Goal: Information Seeking & Learning: Learn about a topic

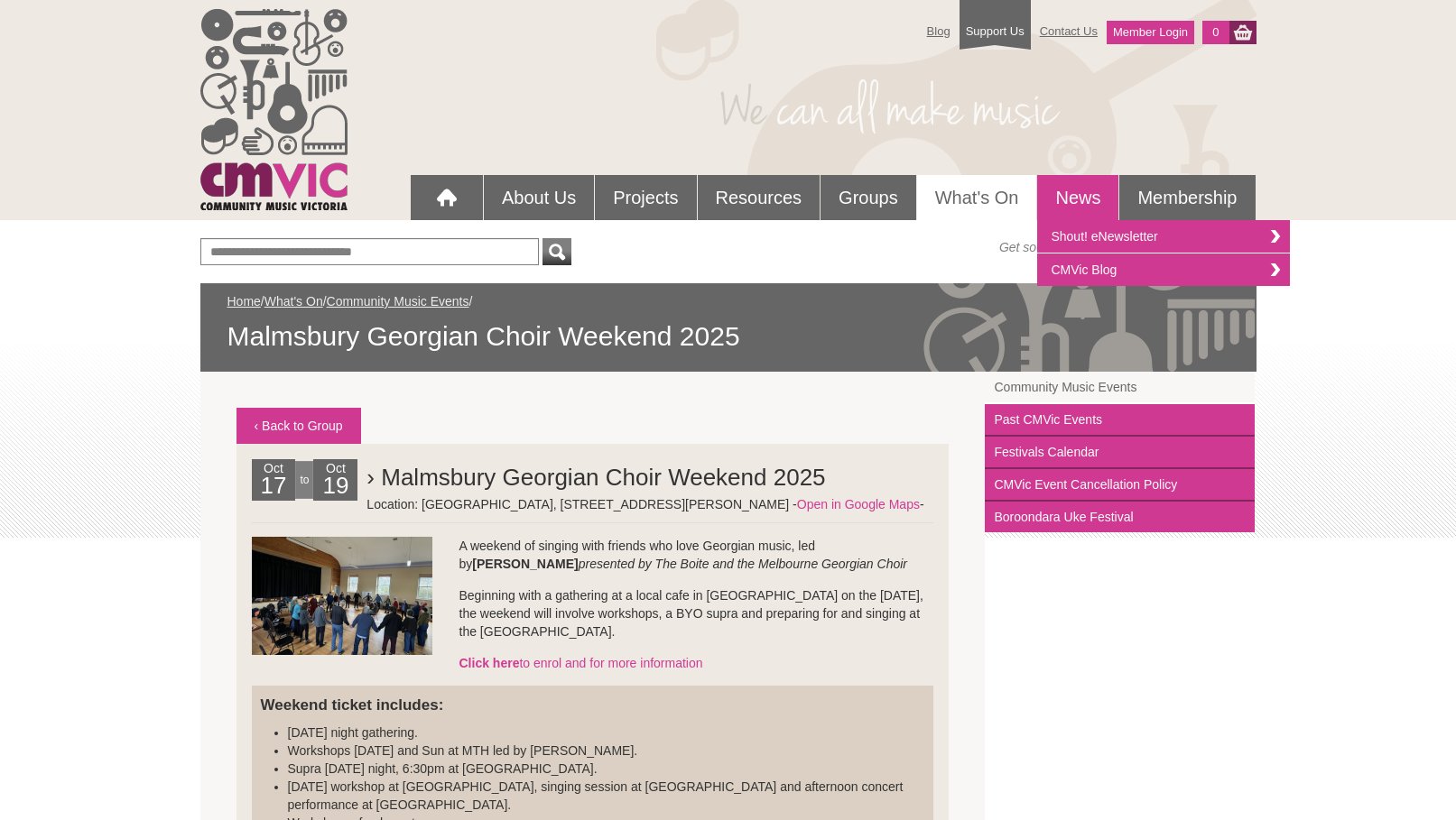
click at [1071, 207] on link "News" at bounding box center [1078, 198] width 81 height 46
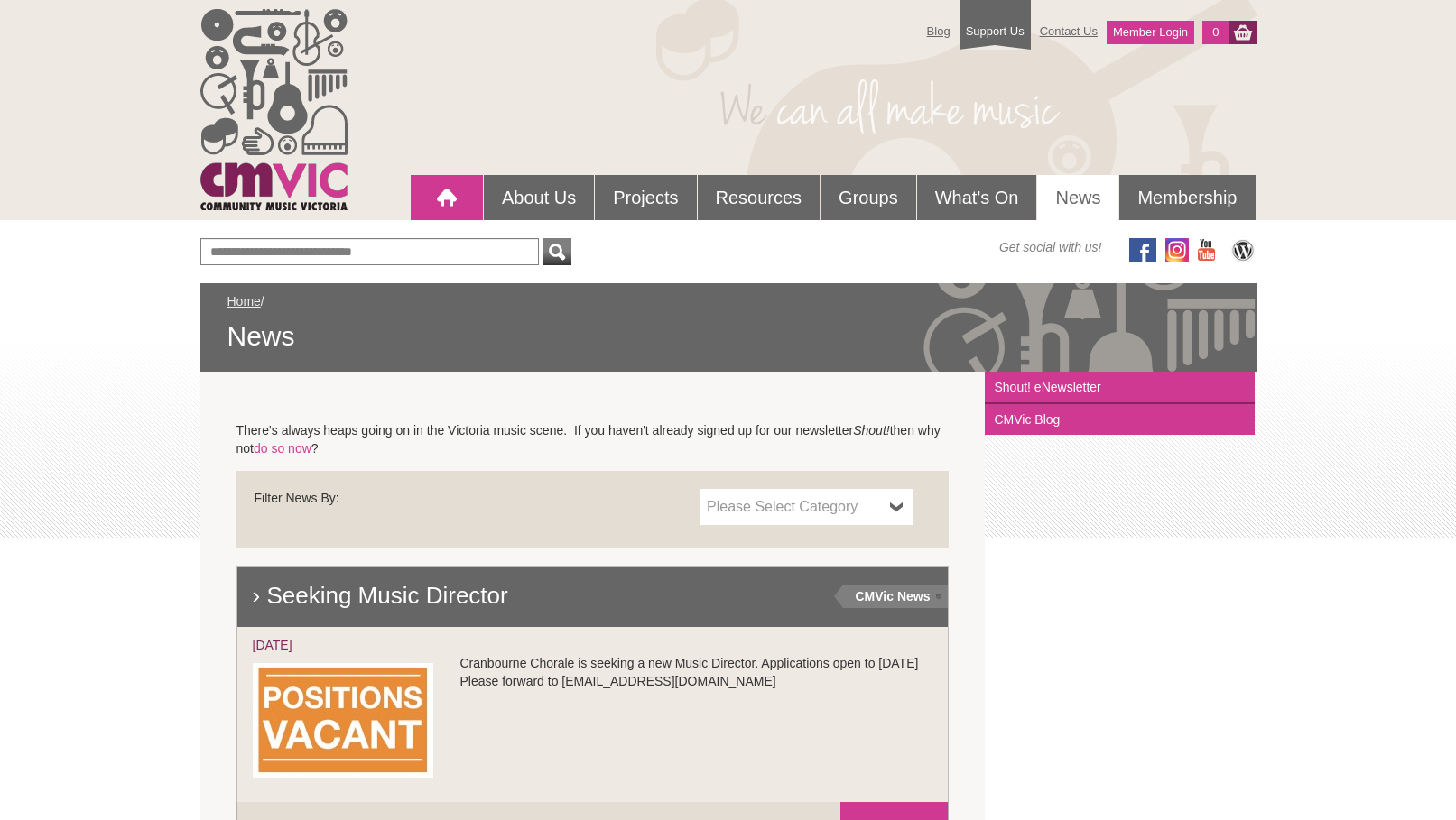
click at [447, 197] on div at bounding box center [447, 197] width 36 height 36
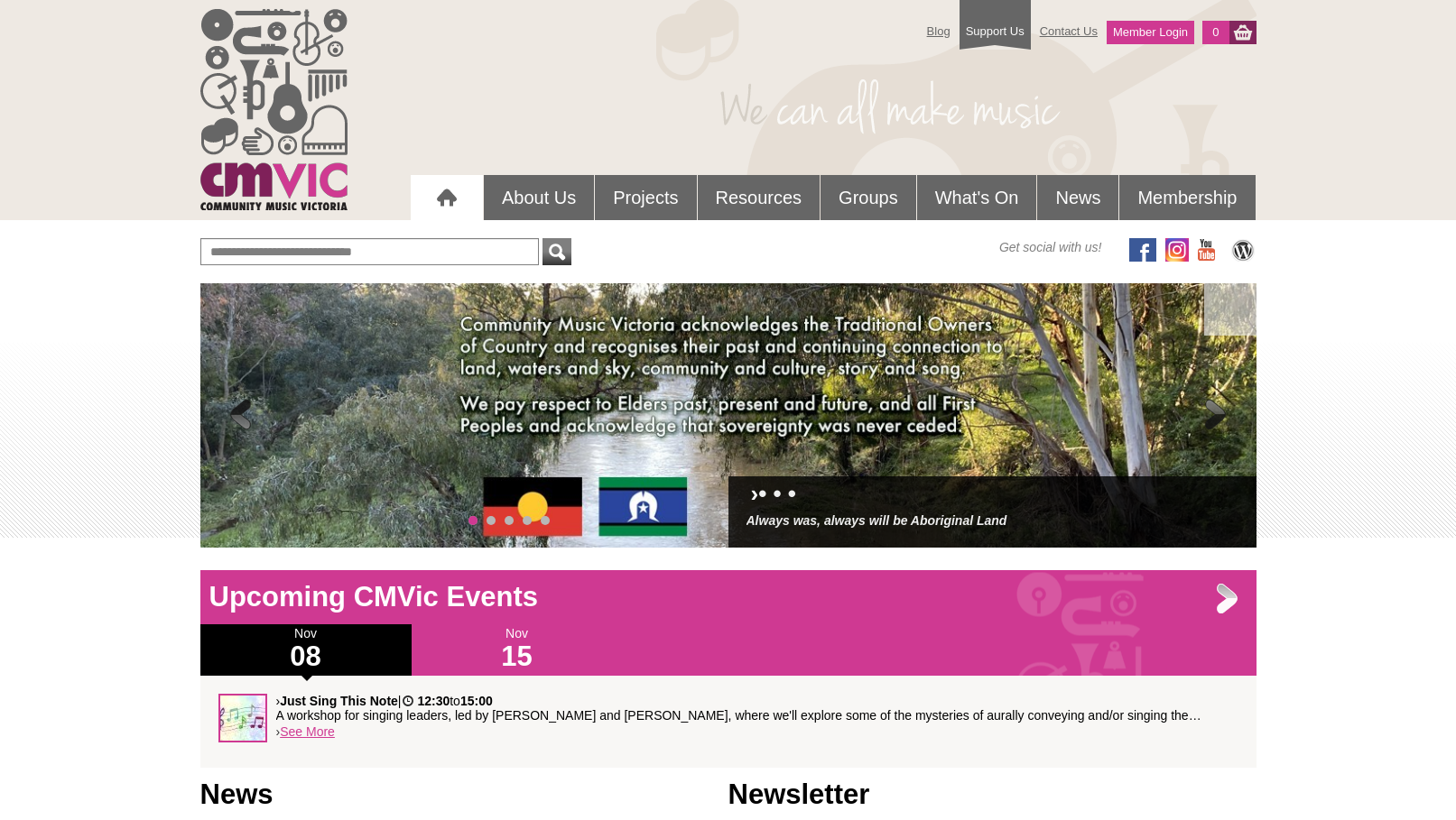
click at [1221, 403] on span at bounding box center [1215, 416] width 36 height 36
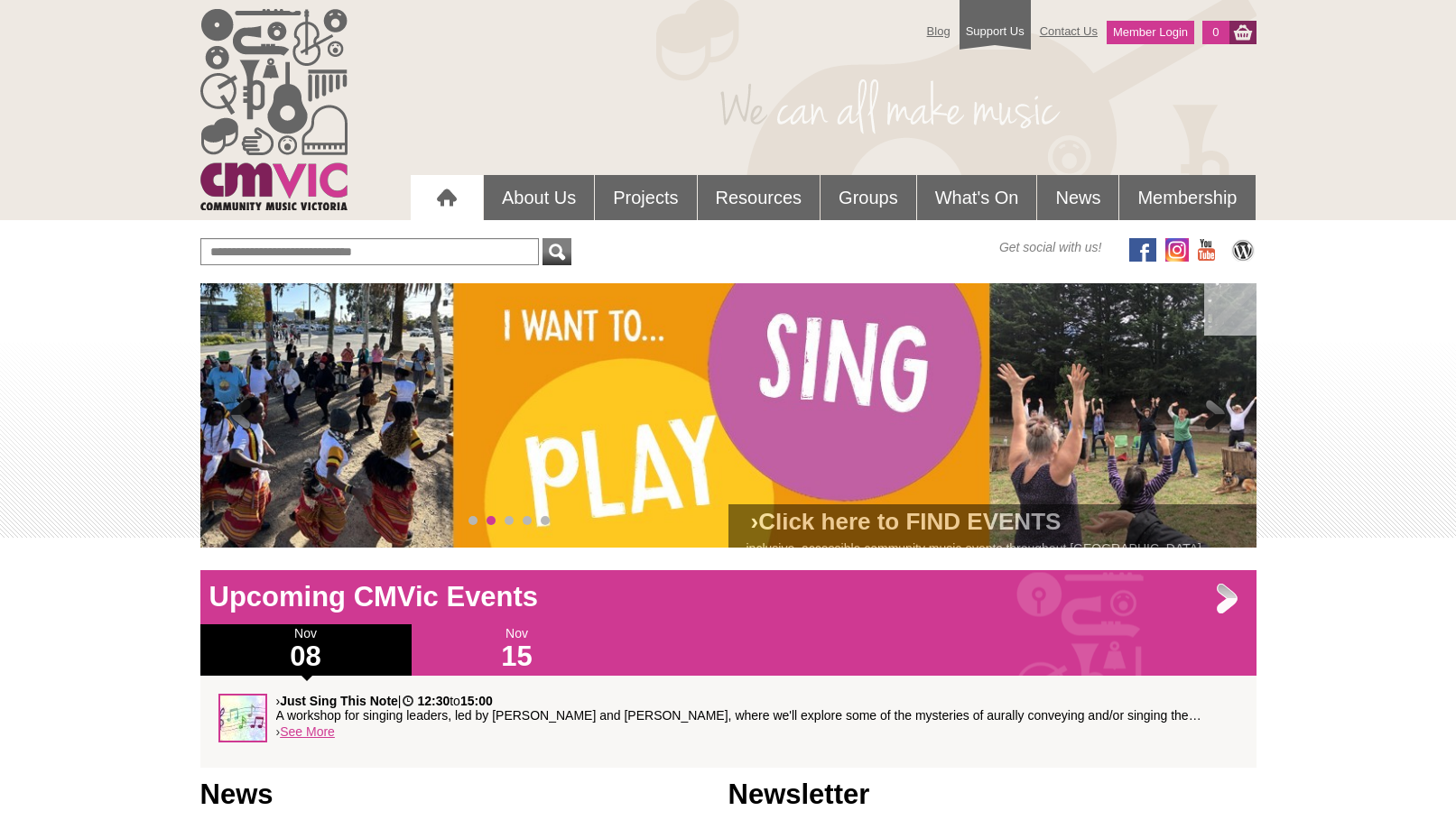
click at [1221, 403] on span at bounding box center [1215, 416] width 36 height 36
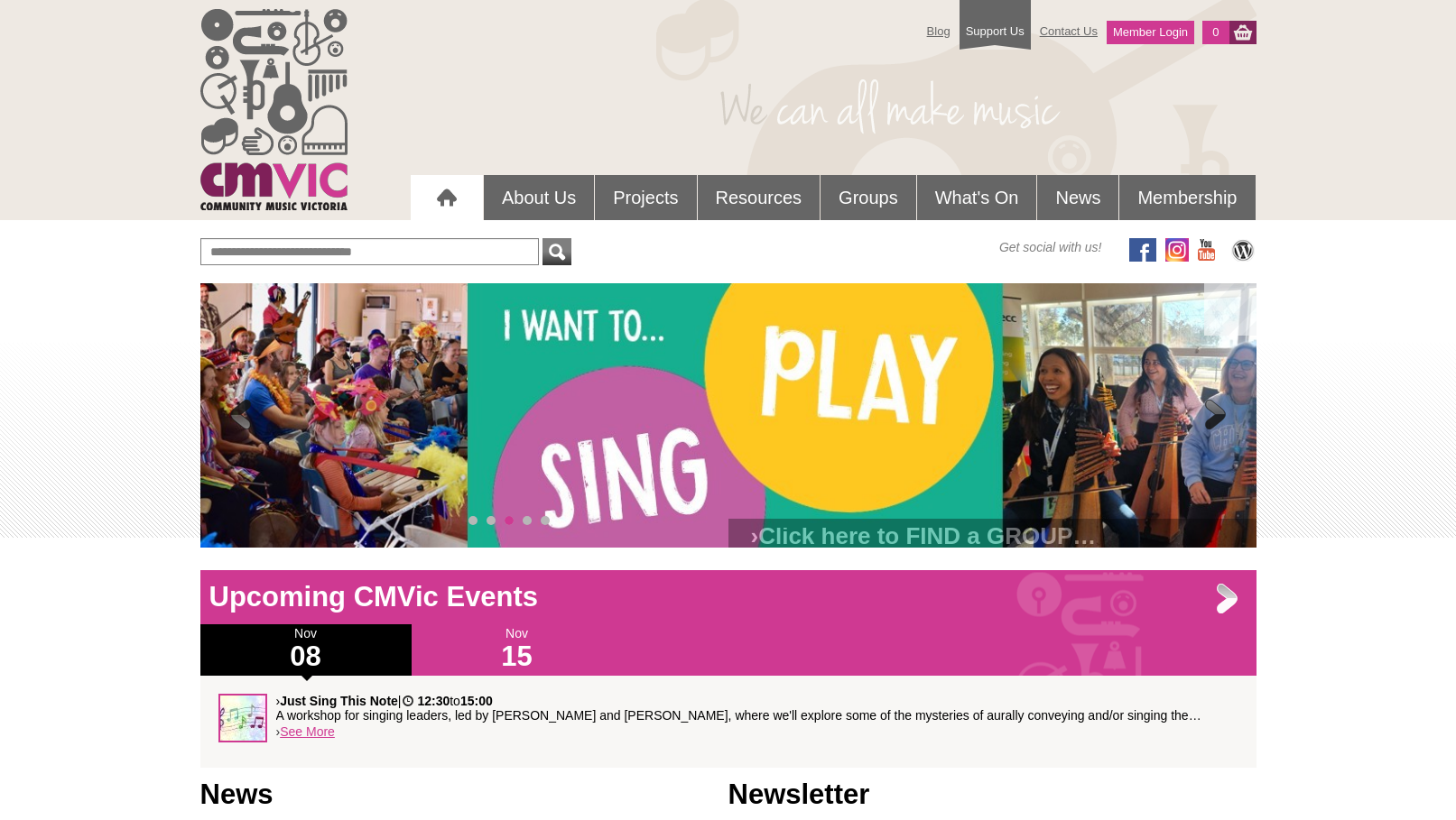
click at [1221, 403] on span at bounding box center [1215, 416] width 36 height 36
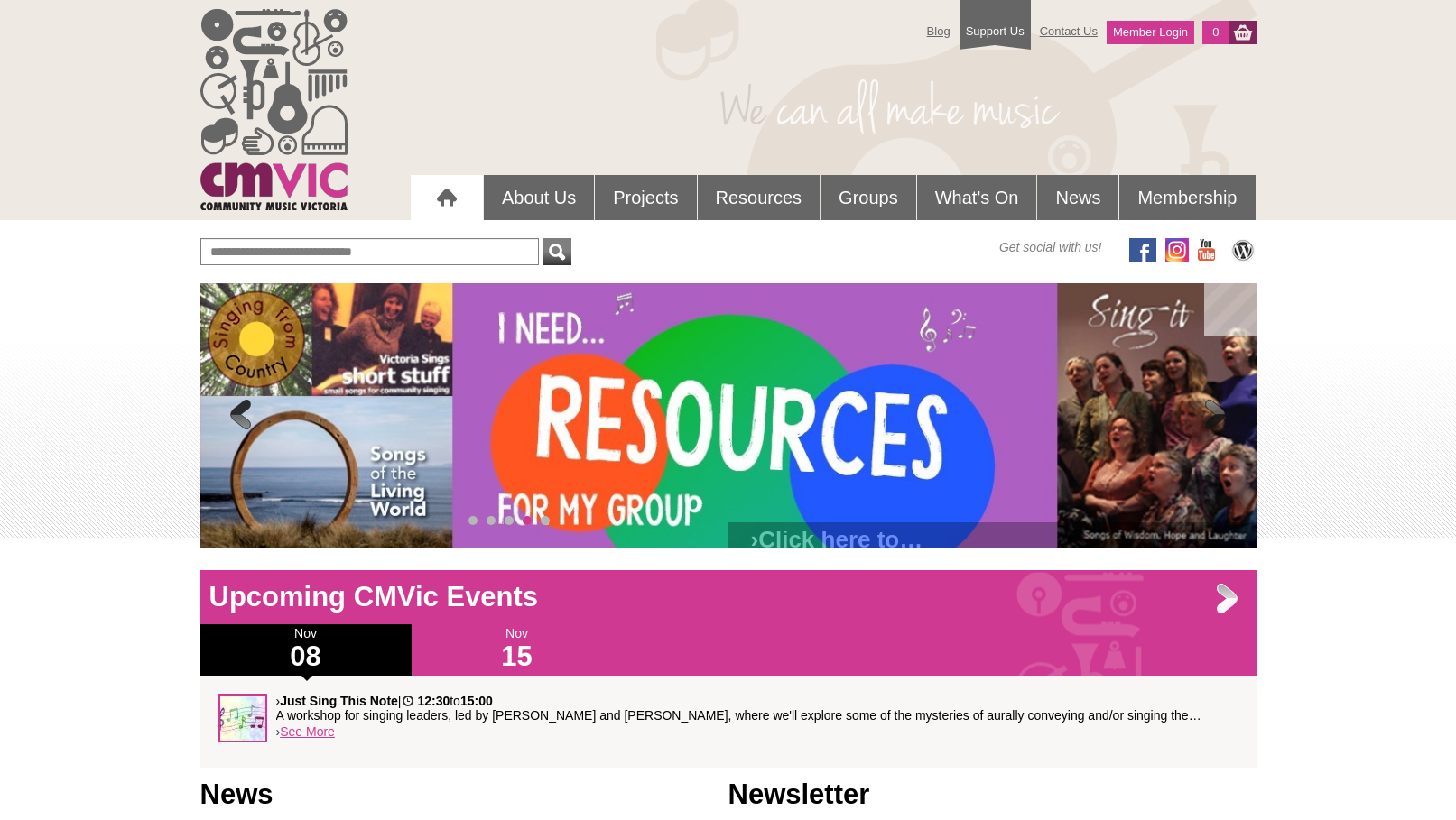
click at [1221, 403] on span at bounding box center [1215, 416] width 36 height 36
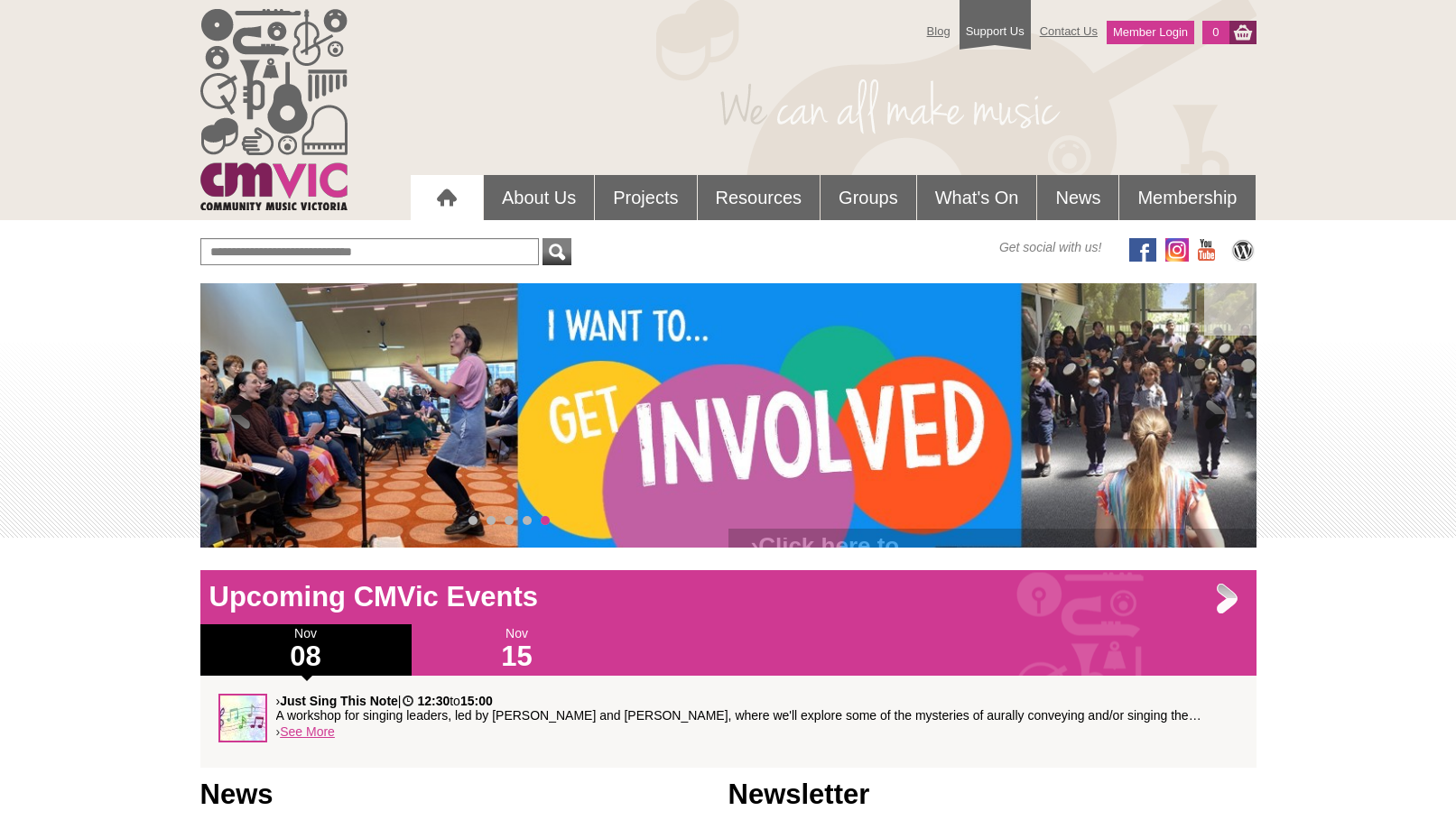
click at [1221, 403] on span at bounding box center [1215, 416] width 36 height 36
